Goal: Task Accomplishment & Management: Complete application form

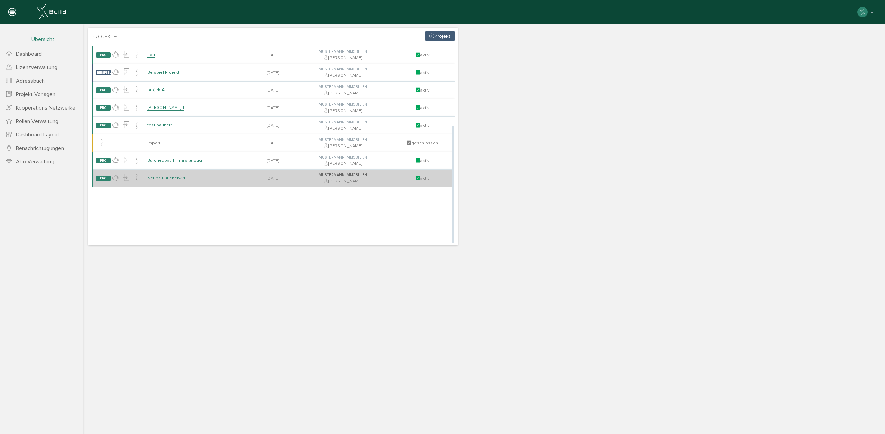
click at [166, 178] on link "Neubau Bucherwirt" at bounding box center [166, 178] width 38 height 6
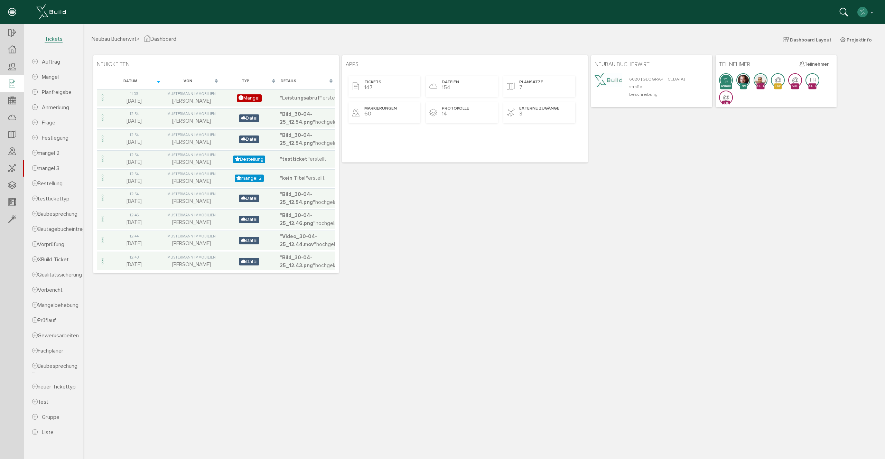
click at [17, 86] on div at bounding box center [12, 84] width 24 height 18
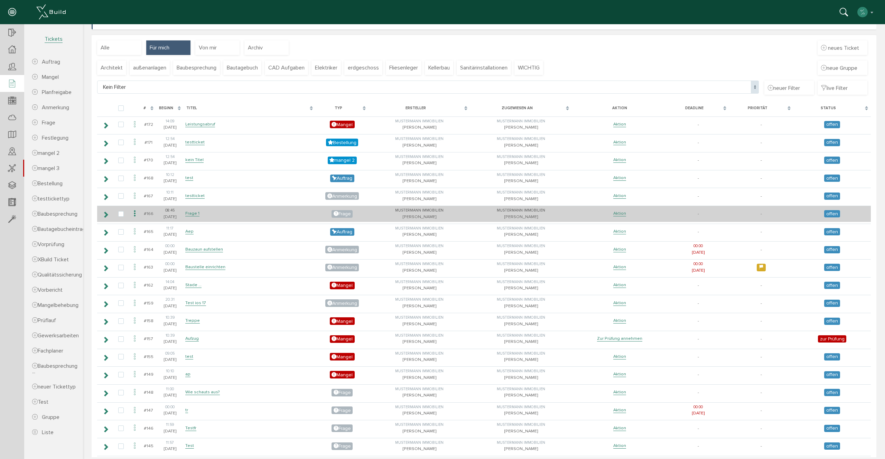
scroll to position [185, 0]
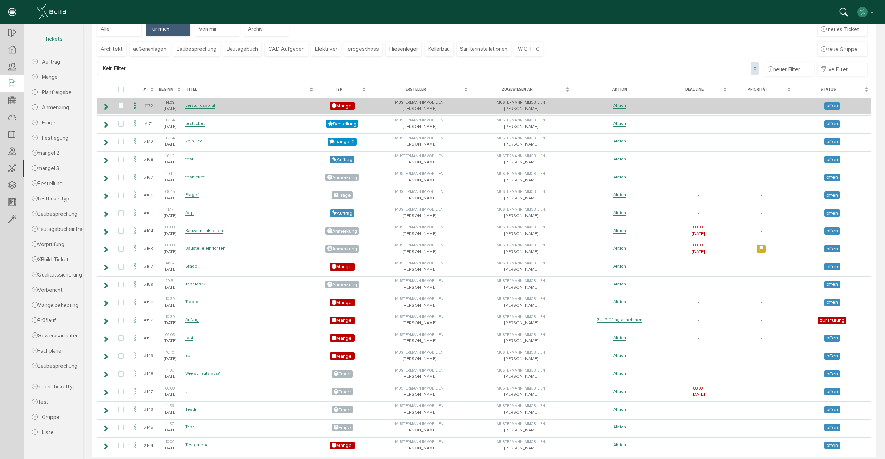
click at [133, 104] on icon at bounding box center [135, 105] width 8 height 9
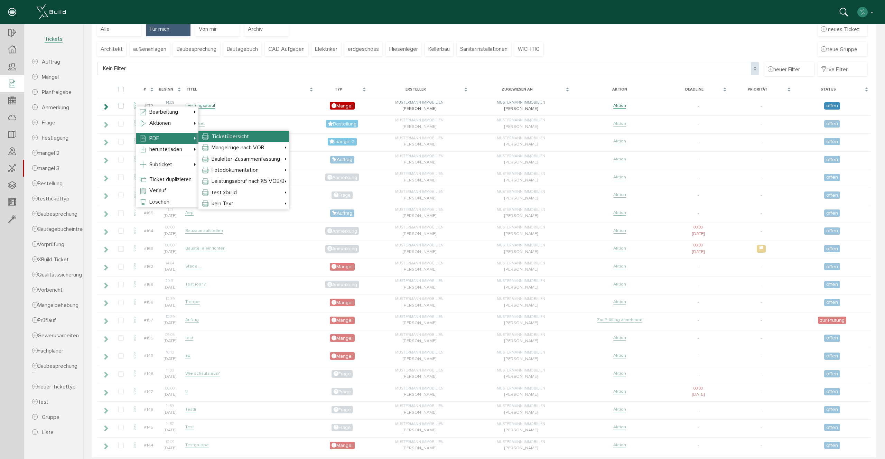
click at [261, 135] on li "Ticketübersicht" at bounding box center [243, 136] width 91 height 11
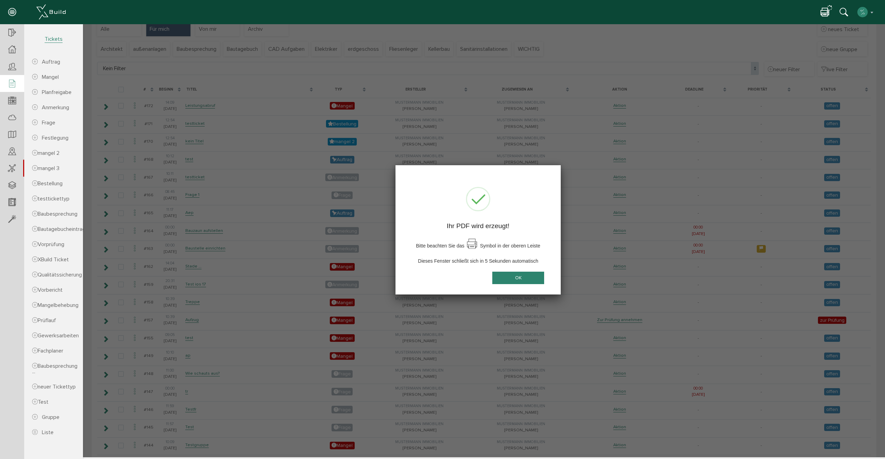
click at [529, 282] on button "OK" at bounding box center [518, 277] width 52 height 13
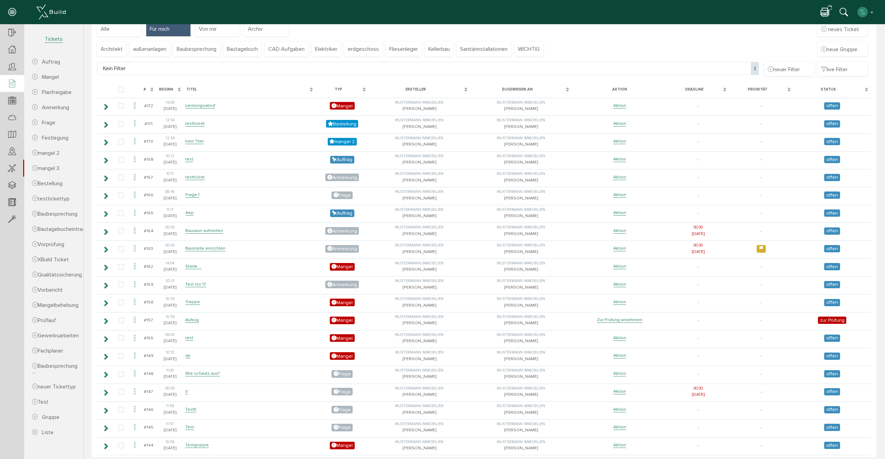
click at [826, 17] on icon at bounding box center [825, 13] width 8 height 10
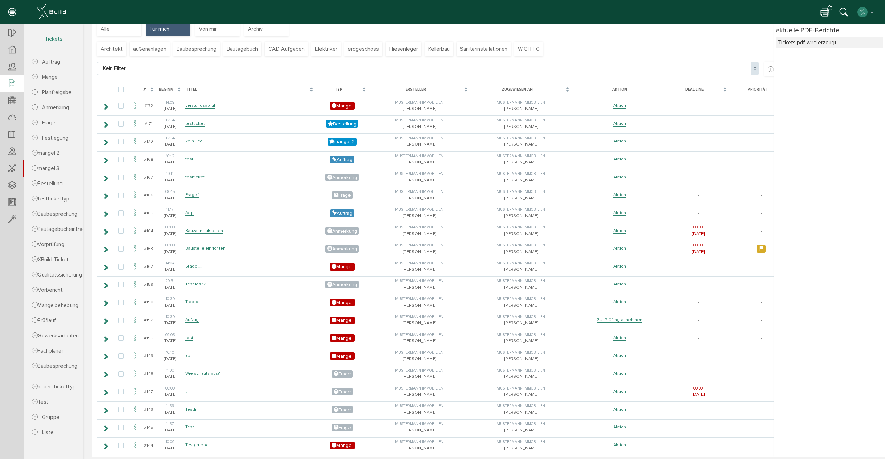
click at [827, 11] on icon at bounding box center [825, 13] width 8 height 10
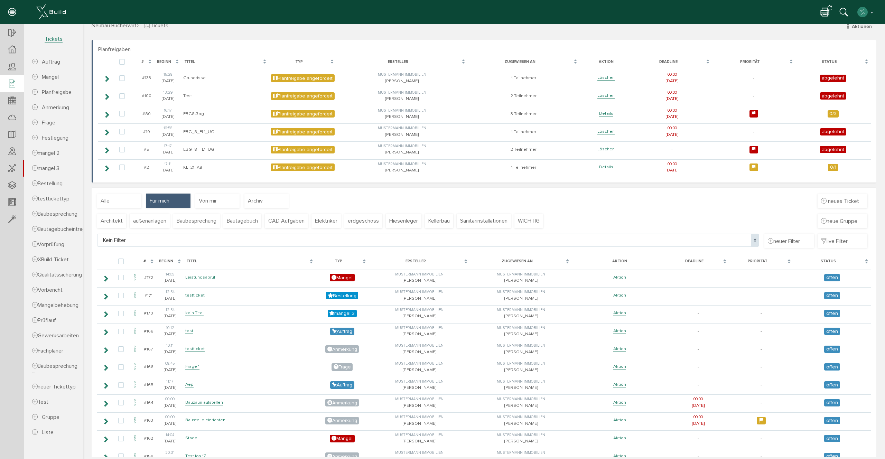
scroll to position [16, 0]
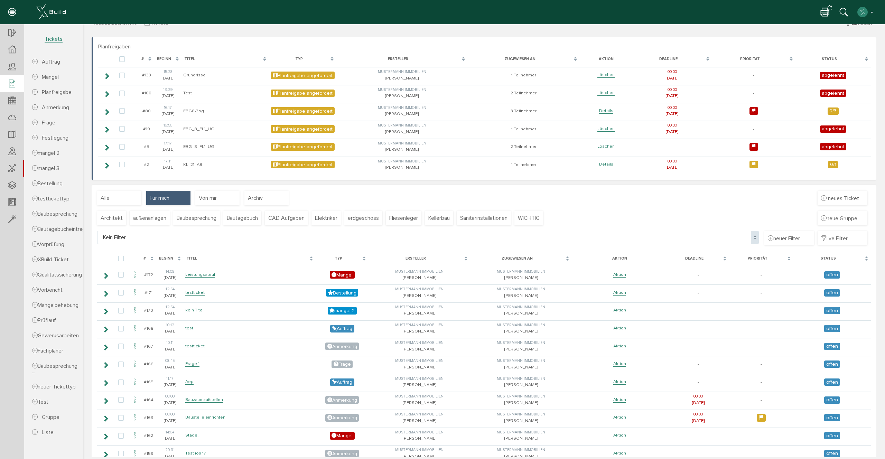
click at [820, 16] on div "[PERSON_NAME] Konto deaktivieren Passwort ändern über XBuild XBuild neu einrich…" at bounding box center [440, 12] width 870 height 10
click at [829, 12] on icon at bounding box center [825, 13] width 8 height 10
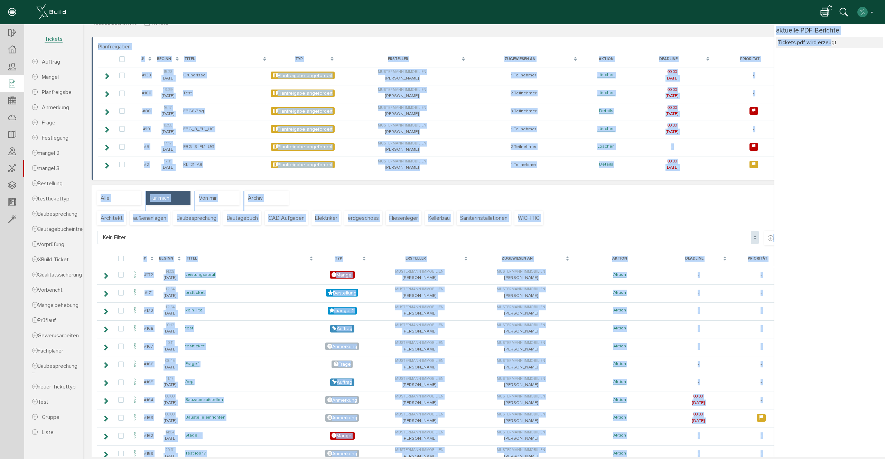
drag, startPoint x: 831, startPoint y: 44, endPoint x: 769, endPoint y: 39, distance: 62.1
click at [769, 8] on body "erweiterte Suche Datum durchsuchen Deadline durchsuchen Vorgängerversionen durc…" at bounding box center [484, 8] width 802 height 0
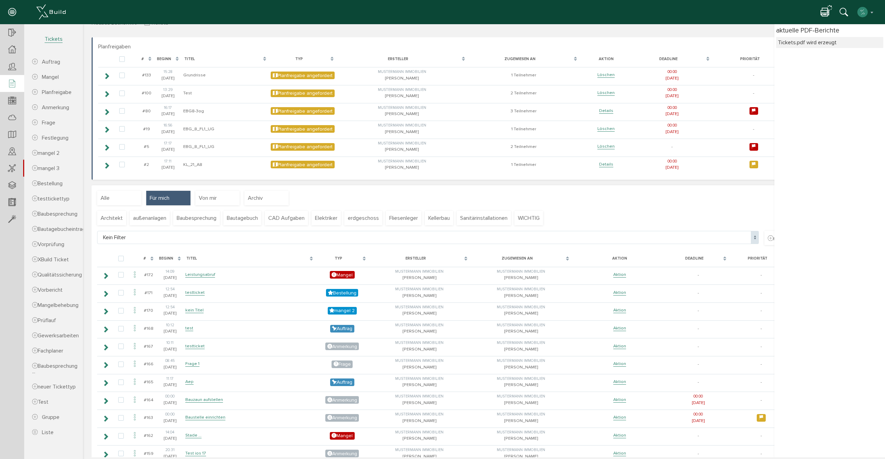
click at [850, 52] on div "aktuelle PDF-Berichte Tickets.pdf wird erzeugt" at bounding box center [830, 240] width 111 height 433
click at [864, 13] on img "button" at bounding box center [862, 12] width 11 height 11
click at [825, 13] on icon at bounding box center [825, 13] width 8 height 10
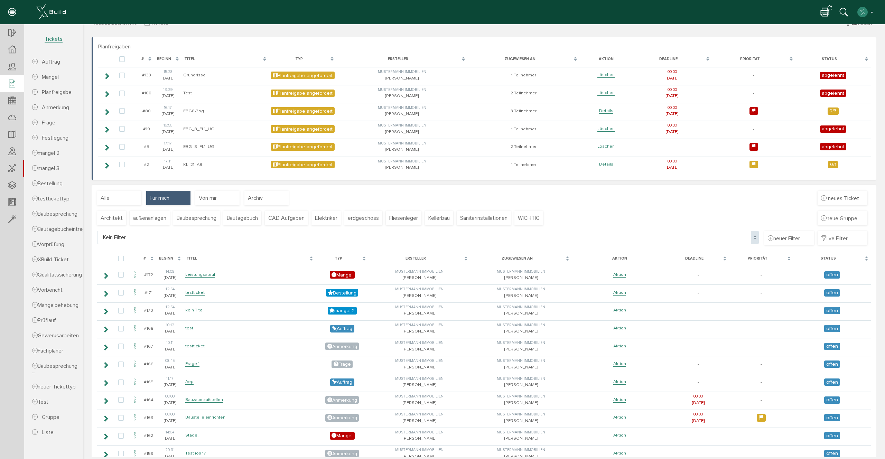
click at [827, 13] on icon at bounding box center [825, 13] width 8 height 10
click at [826, 13] on icon at bounding box center [825, 13] width 8 height 10
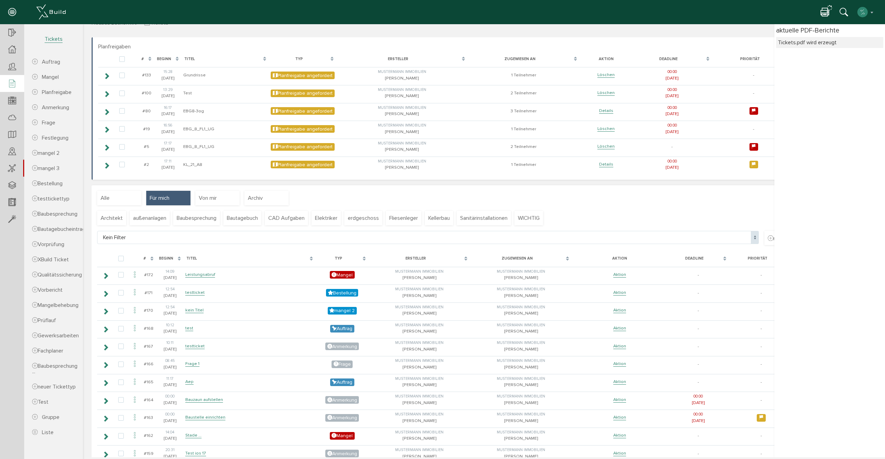
click at [826, 13] on icon at bounding box center [825, 13] width 8 height 10
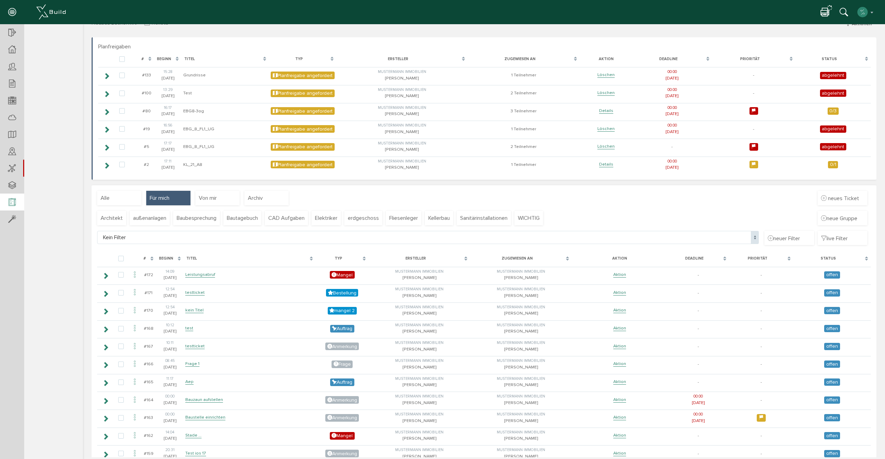
click at [10, 198] on icon at bounding box center [12, 203] width 8 height 10
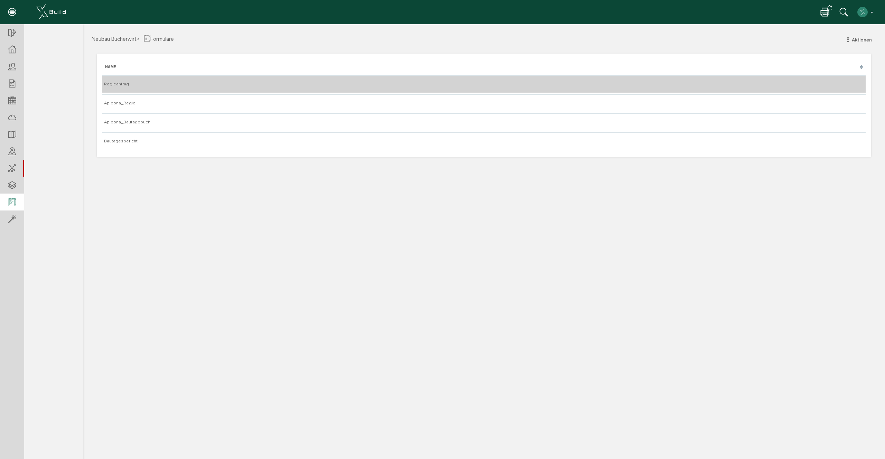
click at [139, 84] on td "Regieantrag" at bounding box center [483, 83] width 763 height 17
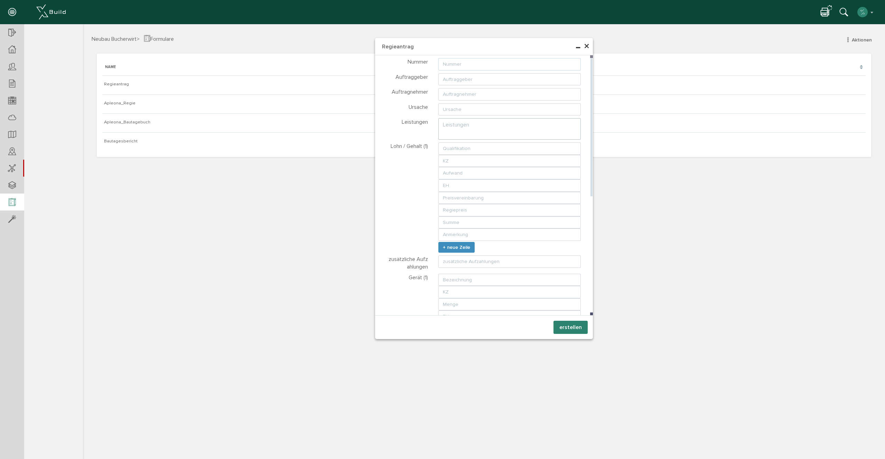
click at [475, 60] on input "text" at bounding box center [509, 64] width 143 height 12
type input "234"
drag, startPoint x: 581, startPoint y: 330, endPoint x: 522, endPoint y: 276, distance: 79.1
click at [581, 330] on button "erstellen" at bounding box center [571, 327] width 34 height 13
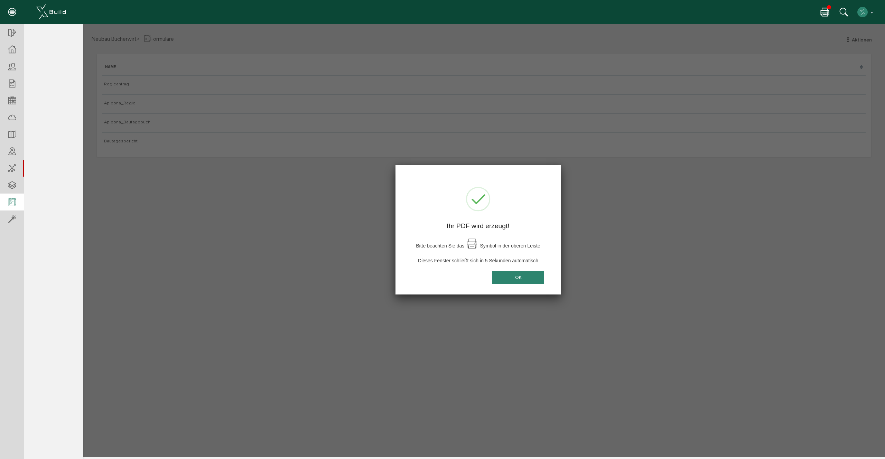
click at [522, 276] on button "OK" at bounding box center [518, 277] width 52 height 13
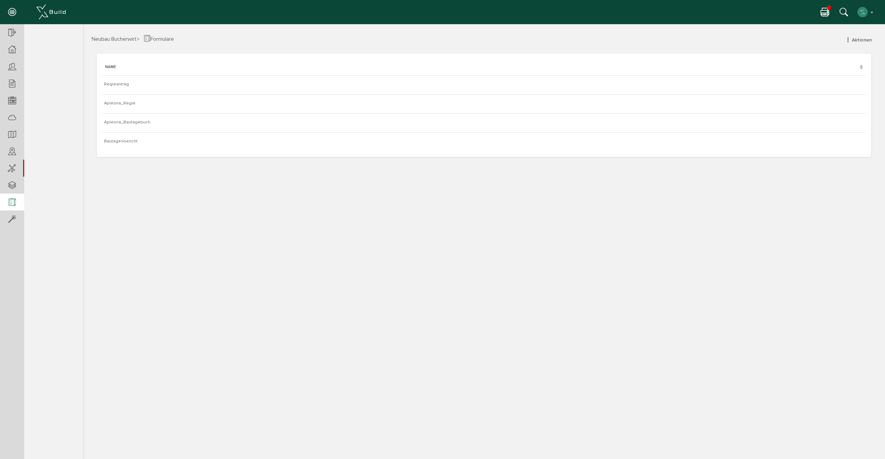
click at [831, 15] on div at bounding box center [827, 12] width 12 height 10
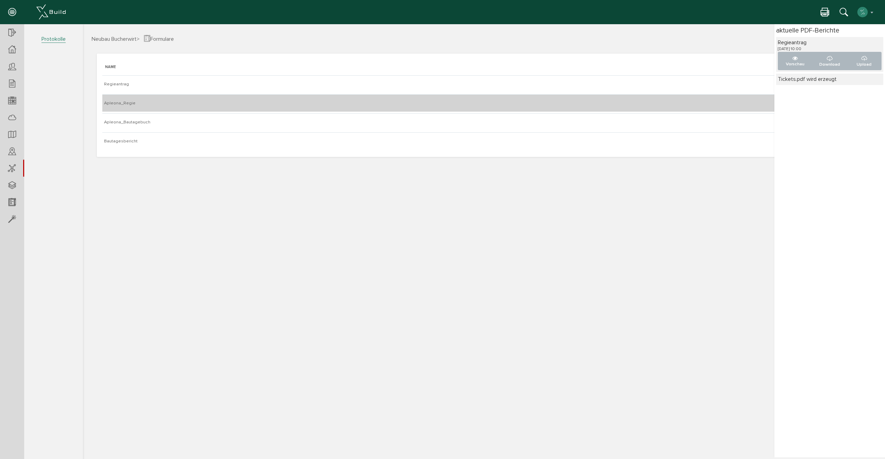
click at [163, 105] on td "Apleona_Regie" at bounding box center [483, 102] width 763 height 17
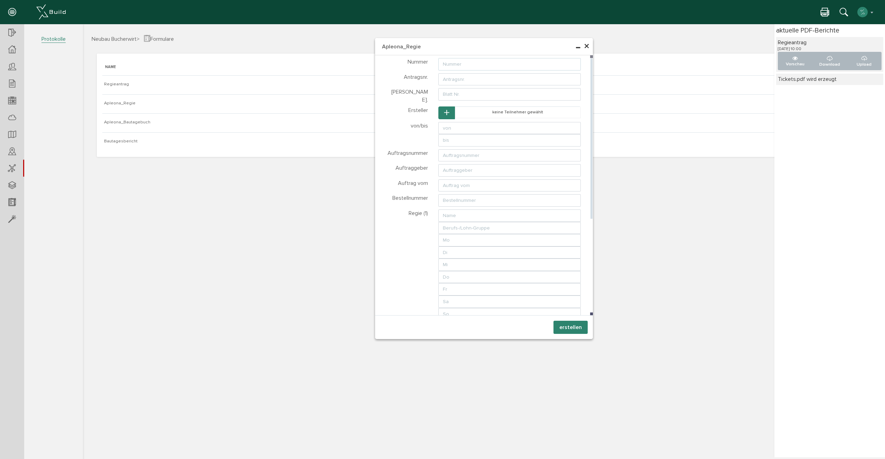
click at [452, 63] on input "text" at bounding box center [509, 64] width 143 height 12
type input "123"
click at [575, 323] on button "erstellen" at bounding box center [571, 327] width 34 height 13
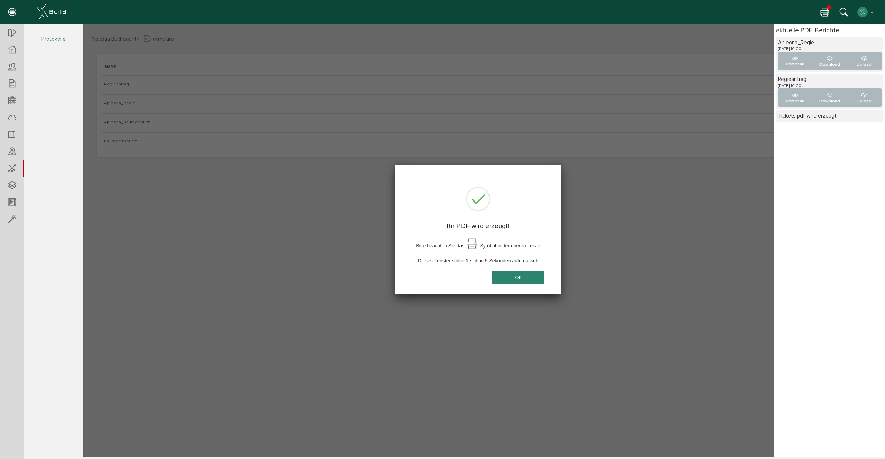
click at [538, 275] on button "OK" at bounding box center [518, 277] width 52 height 13
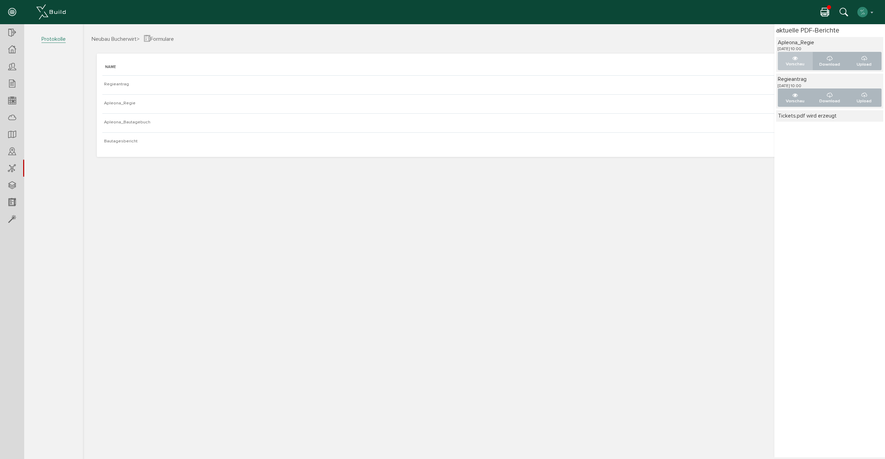
click at [781, 68] on button "Vorschau" at bounding box center [795, 61] width 35 height 18
